Goal: Information Seeking & Learning: Learn about a topic

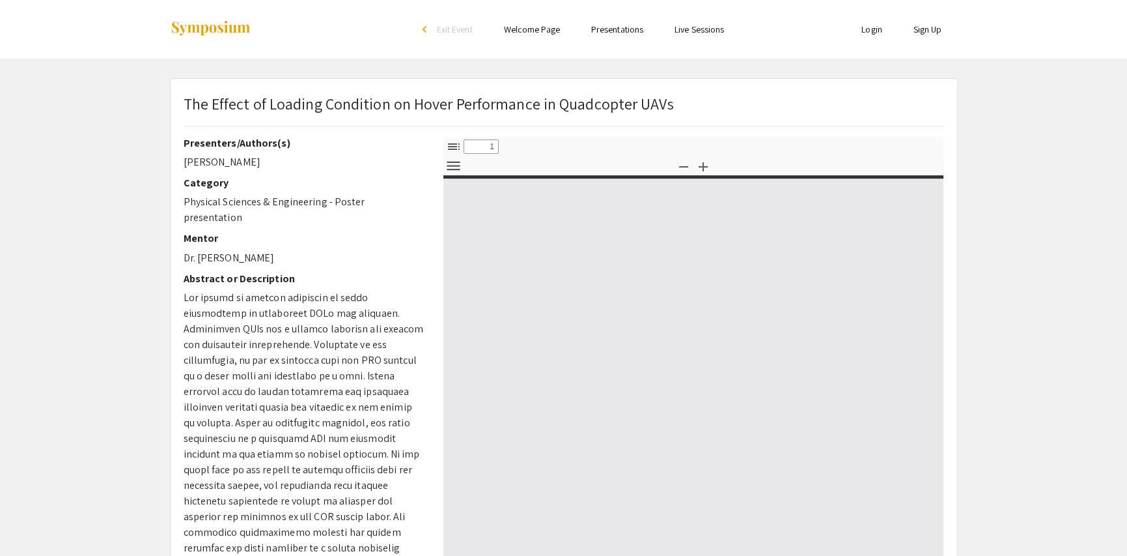
select select "custom"
type input "0"
select select "custom"
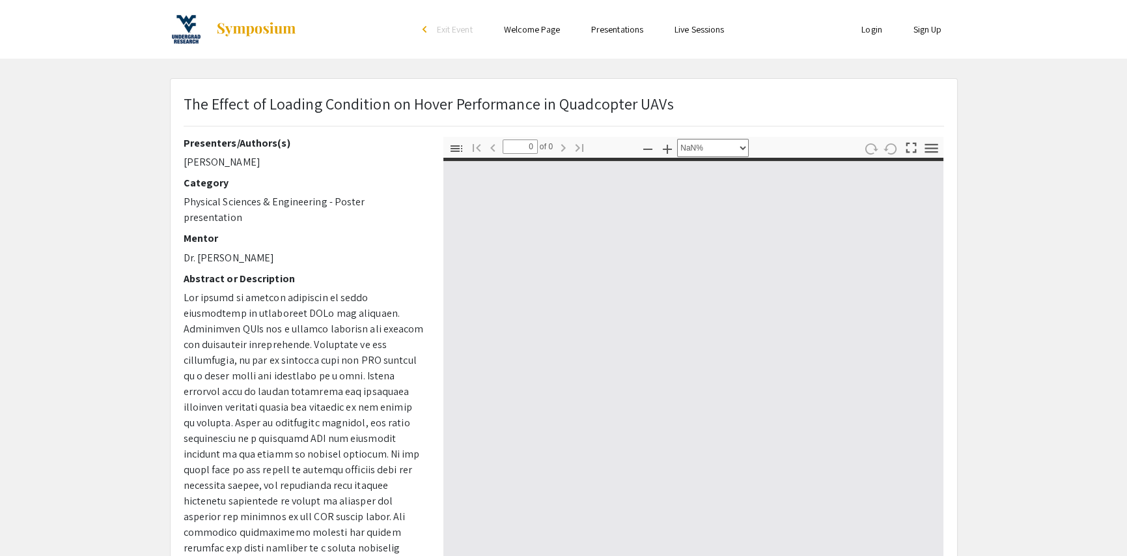
type input "1"
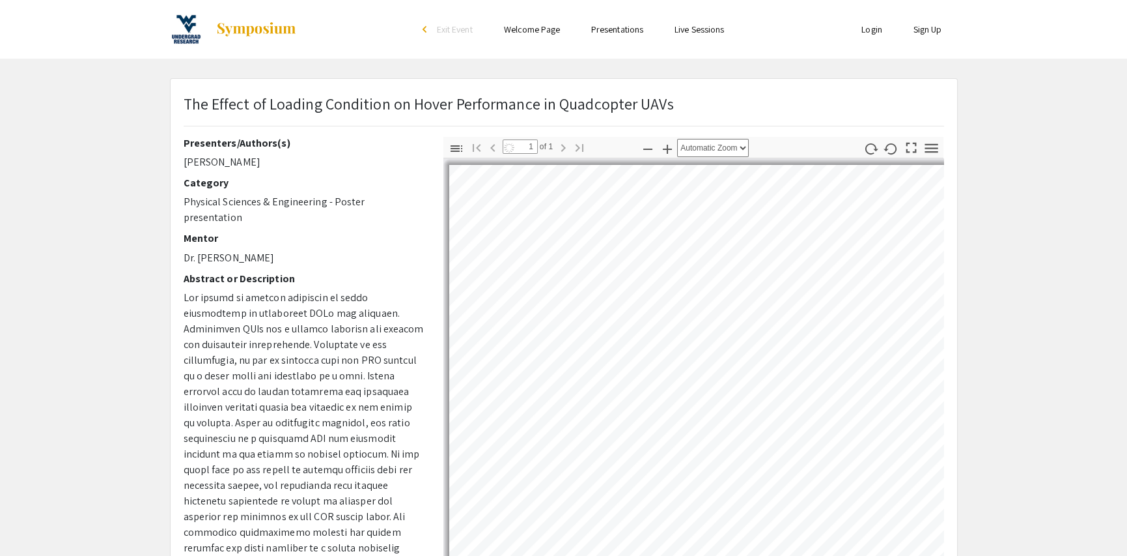
select select "auto"
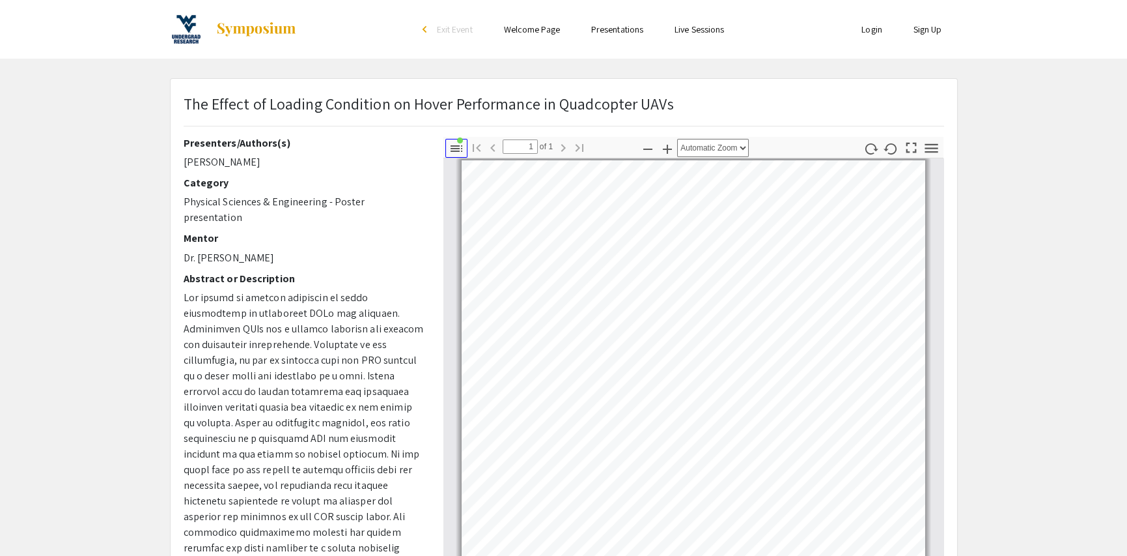
click at [454, 154] on icon "button" at bounding box center [457, 149] width 16 height 16
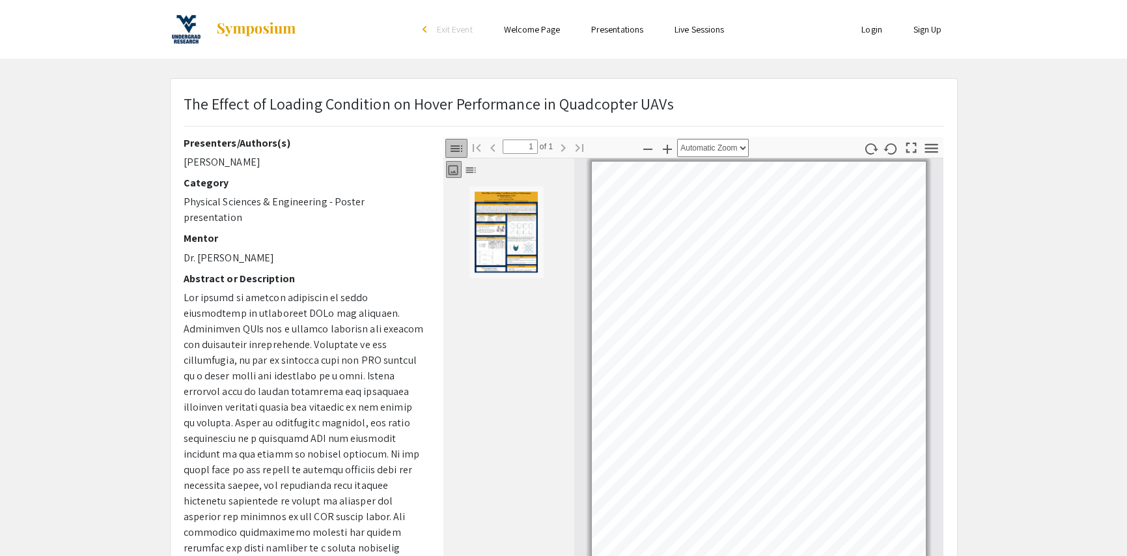
click at [454, 154] on icon "button" at bounding box center [457, 149] width 16 height 16
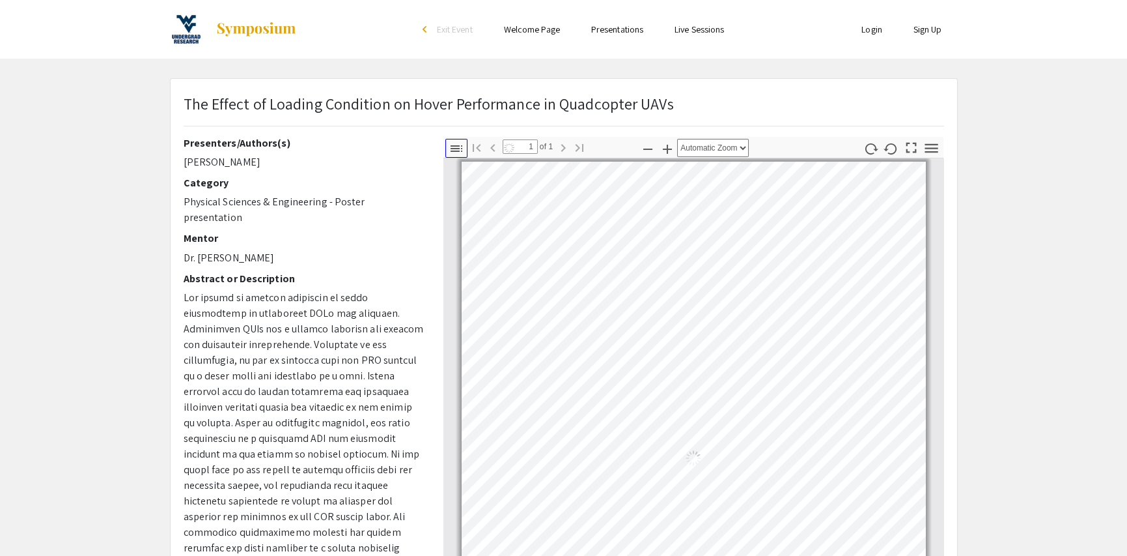
scroll to position [2, 0]
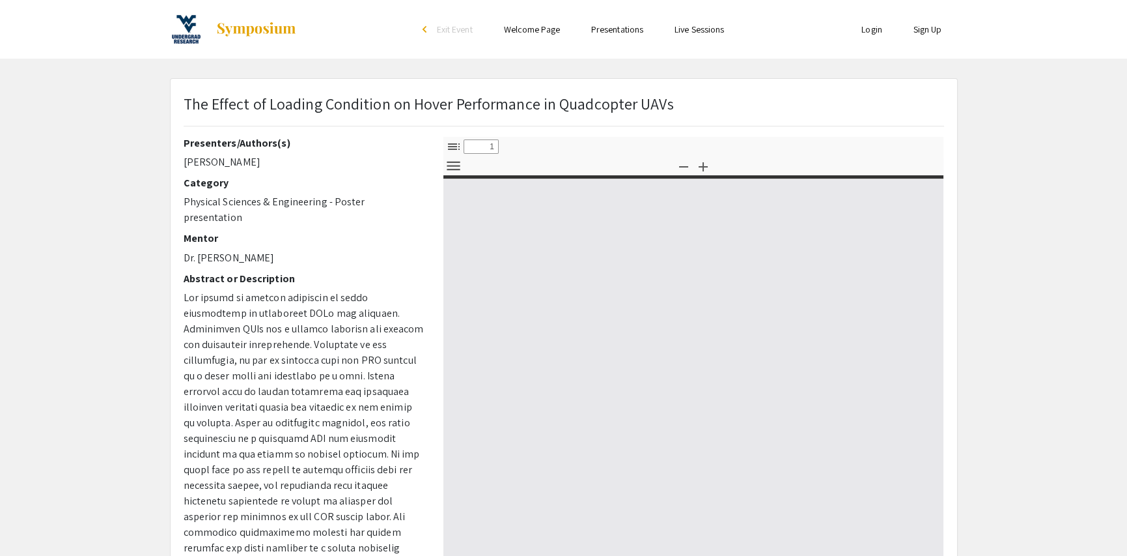
select select "custom"
type input "0"
select select "custom"
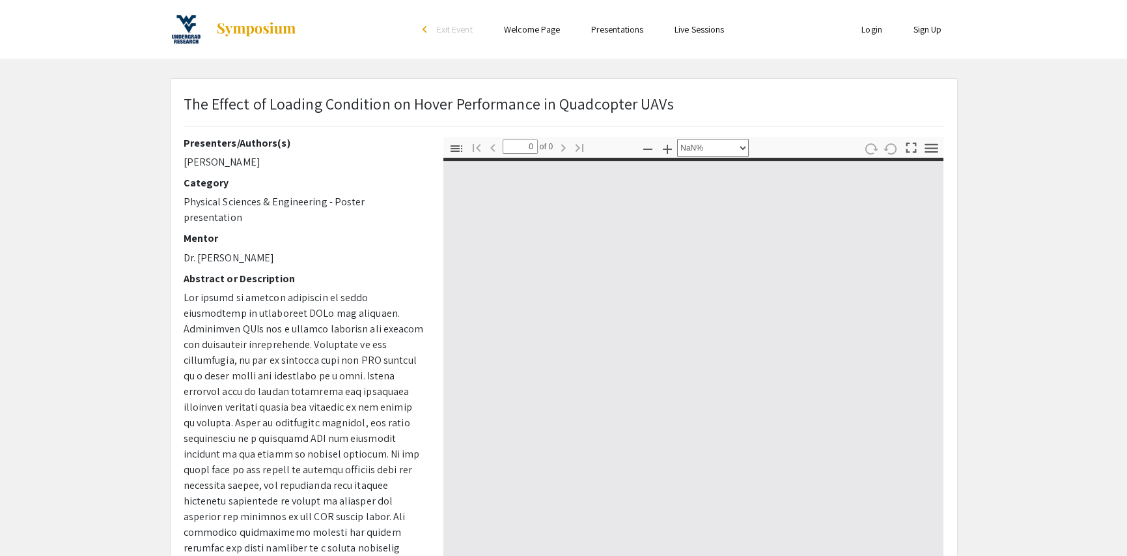
type input "1"
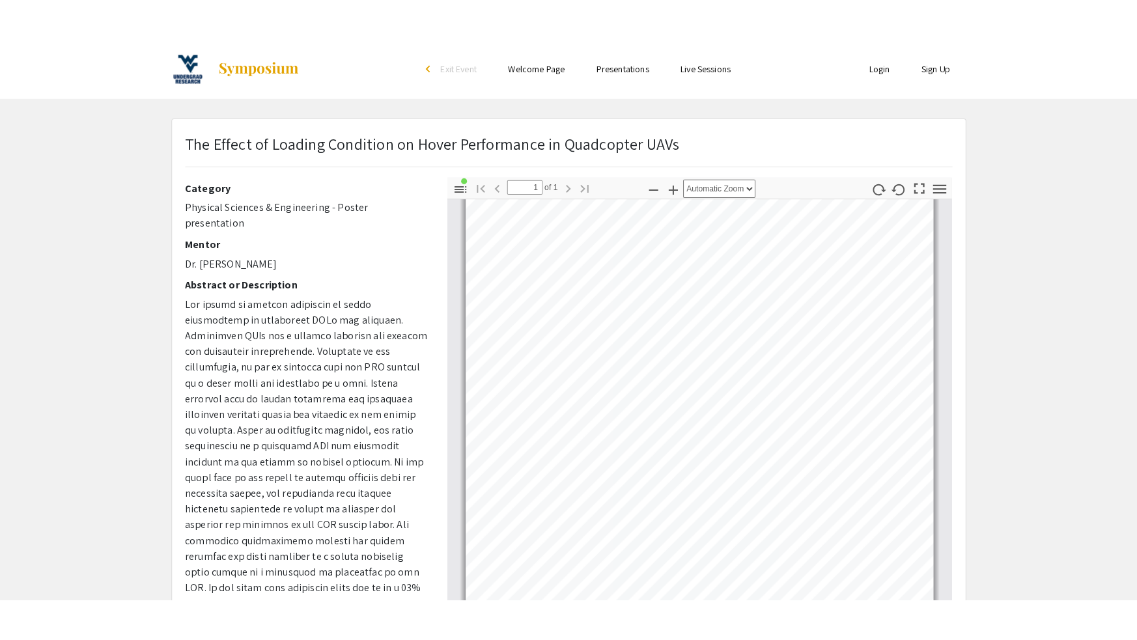
scroll to position [80, 0]
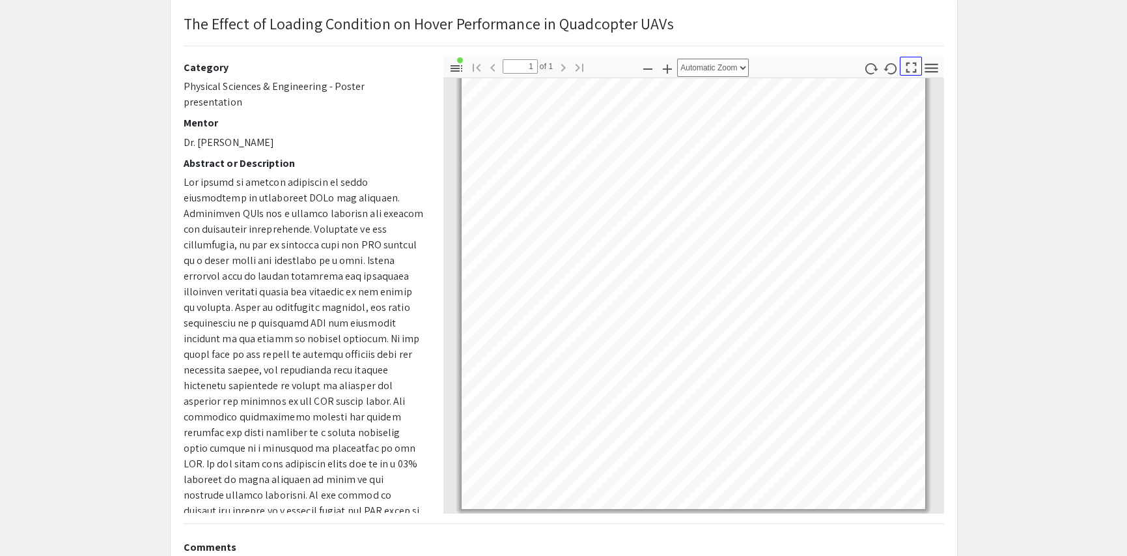
click at [912, 63] on icon "button" at bounding box center [912, 68] width 18 height 18
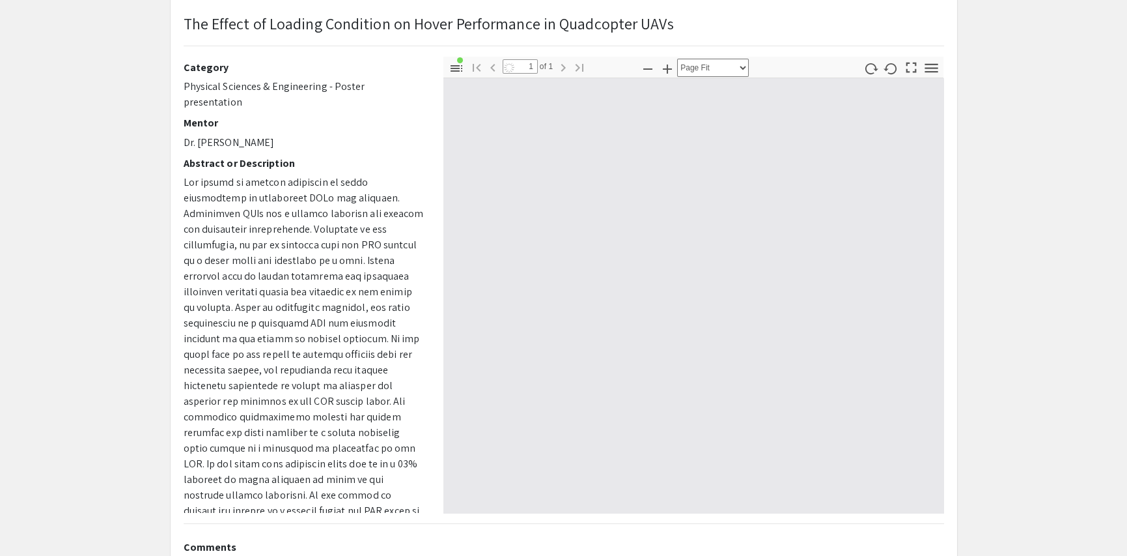
scroll to position [639, 0]
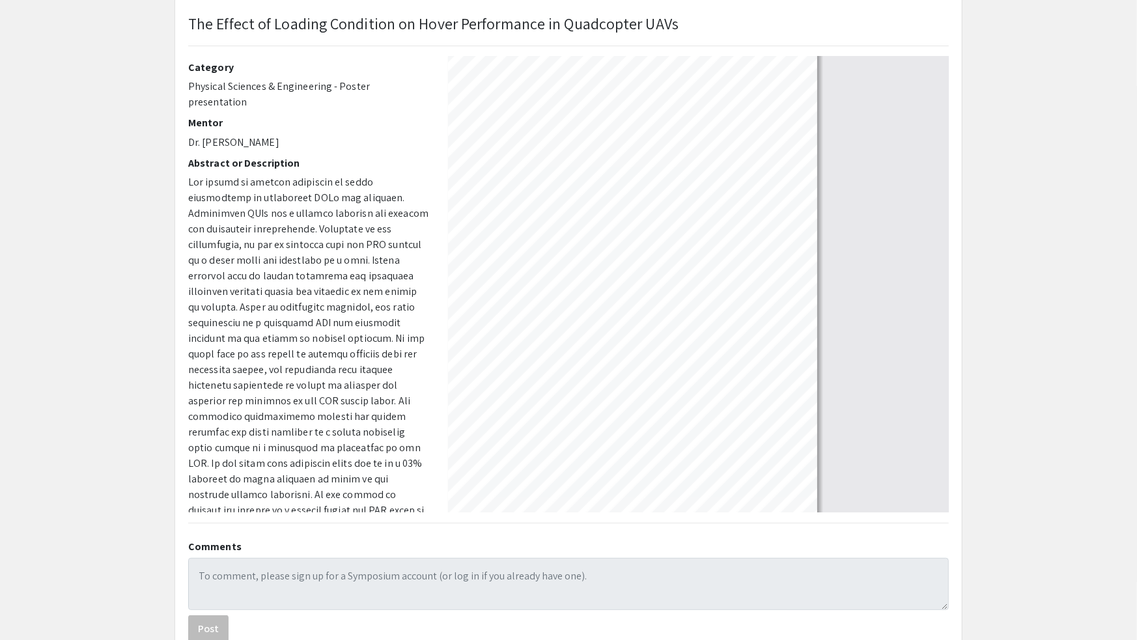
select select "auto"
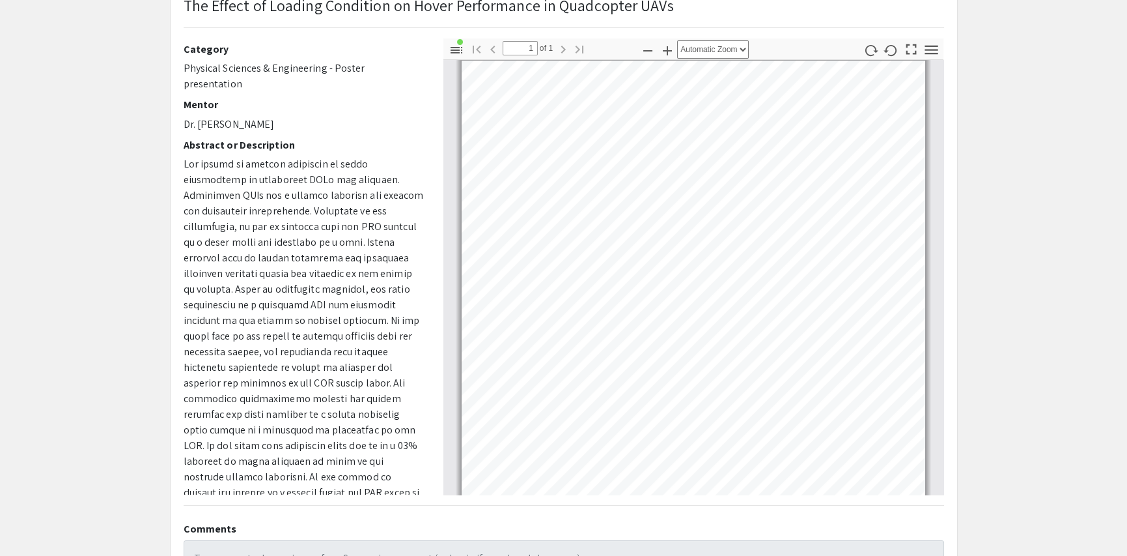
scroll to position [99, 0]
